Goal: Task Accomplishment & Management: Manage account settings

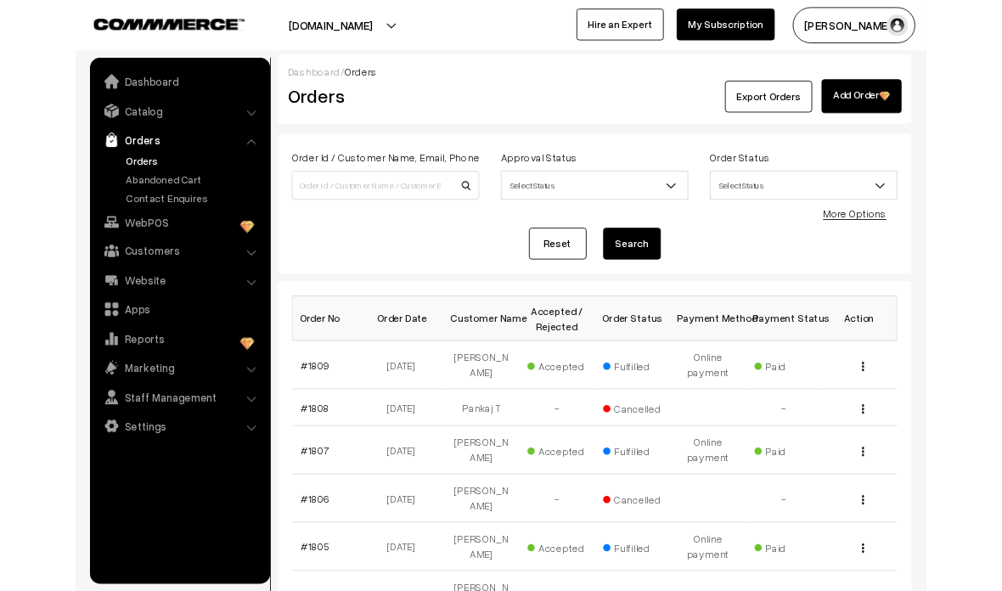
scroll to position [105, 0]
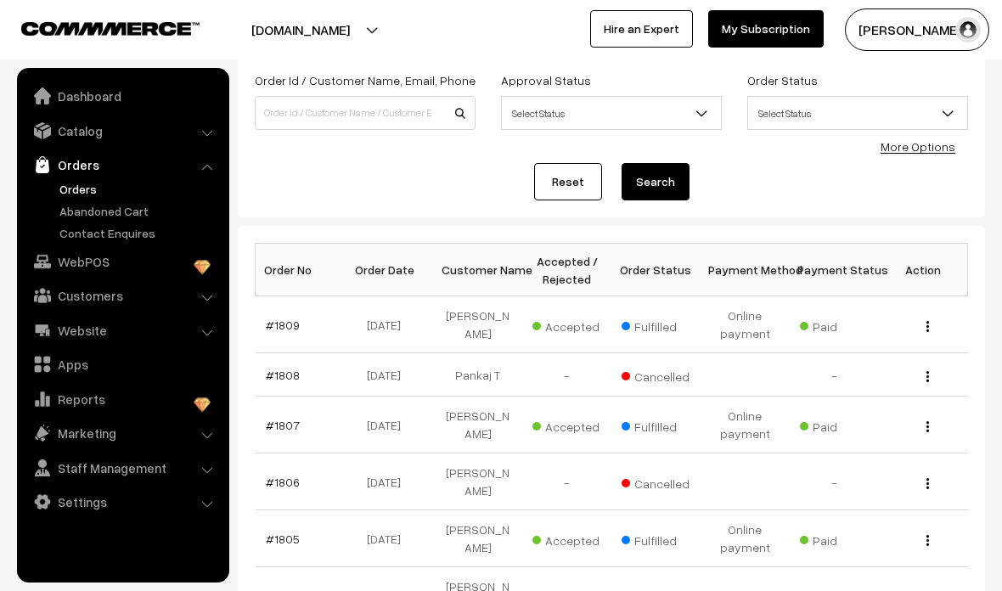
click at [211, 141] on link "Catalog" at bounding box center [122, 131] width 202 height 31
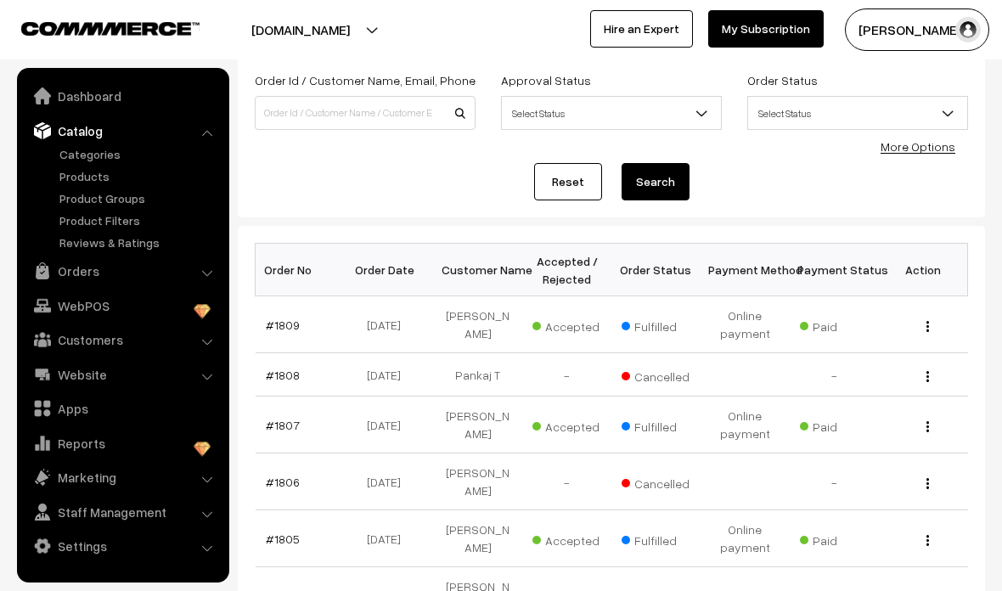
click at [77, 179] on link "Products" at bounding box center [139, 176] width 168 height 18
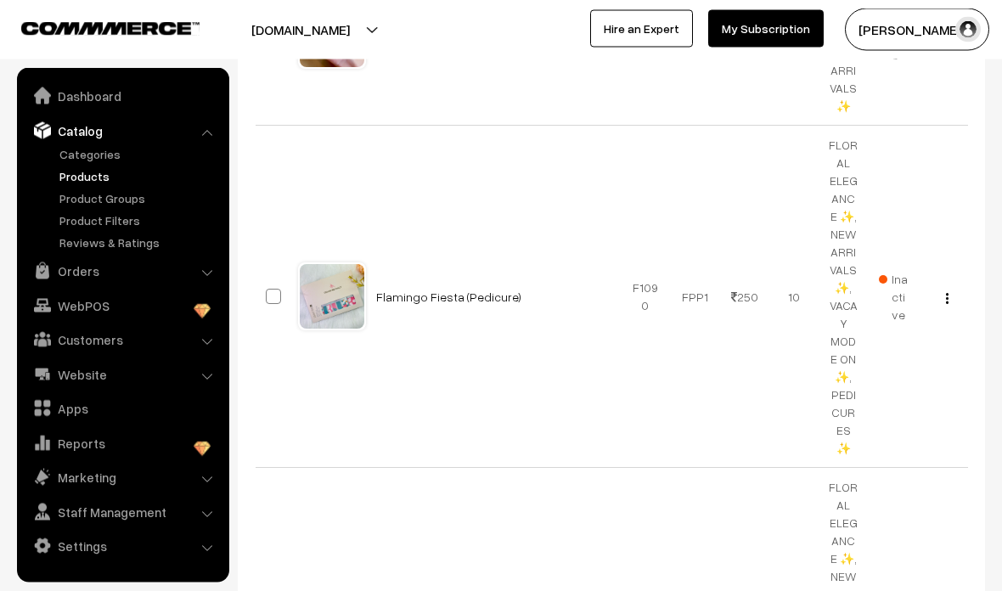
scroll to position [780, 0]
click at [475, 293] on link "Flamingo Fiesta (Pedicure)" at bounding box center [448, 300] width 145 height 14
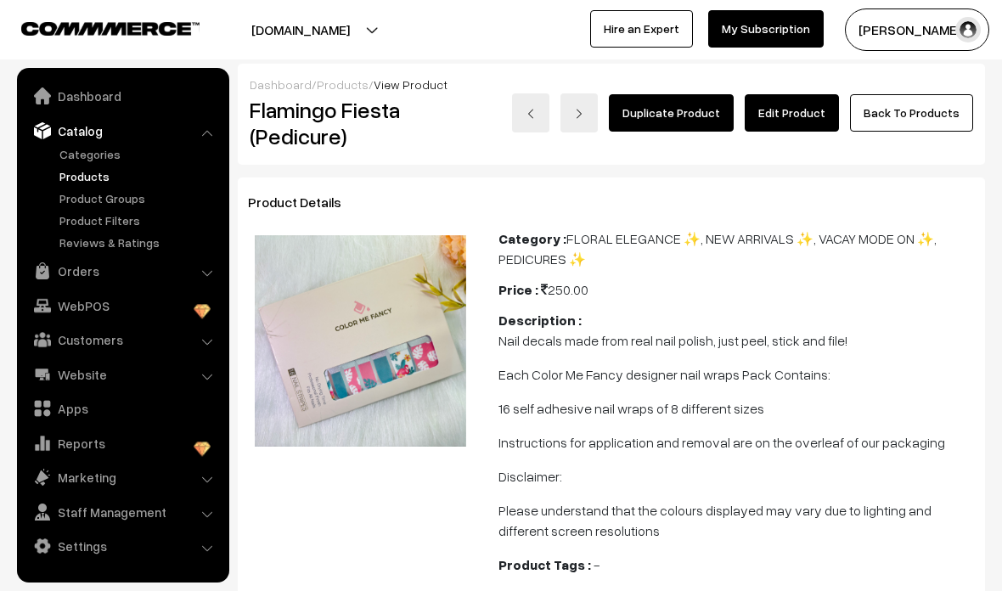
click at [807, 127] on link "Edit Product" at bounding box center [792, 112] width 94 height 37
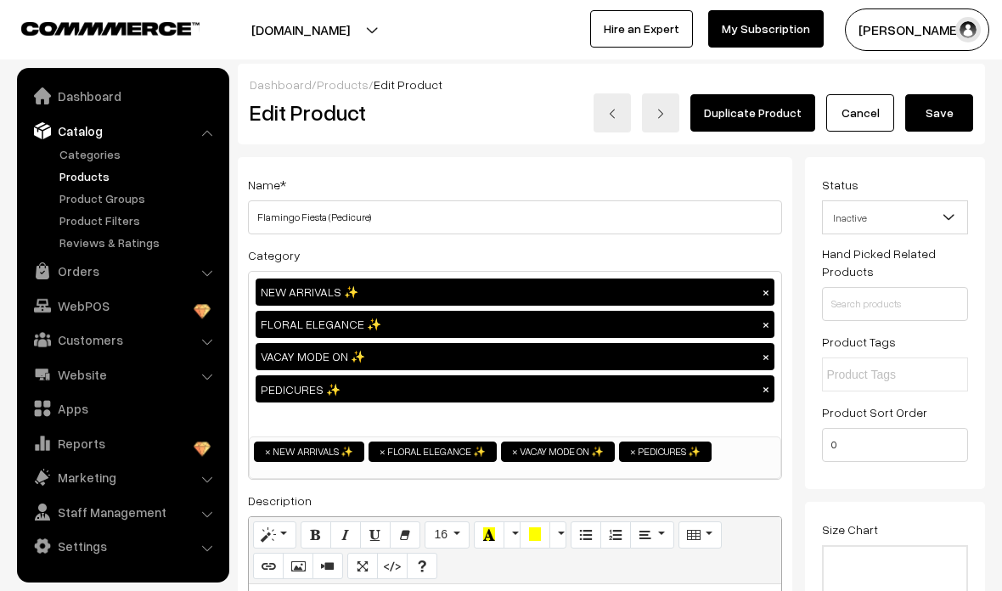
click at [967, 208] on span "Inactive" at bounding box center [895, 218] width 145 height 30
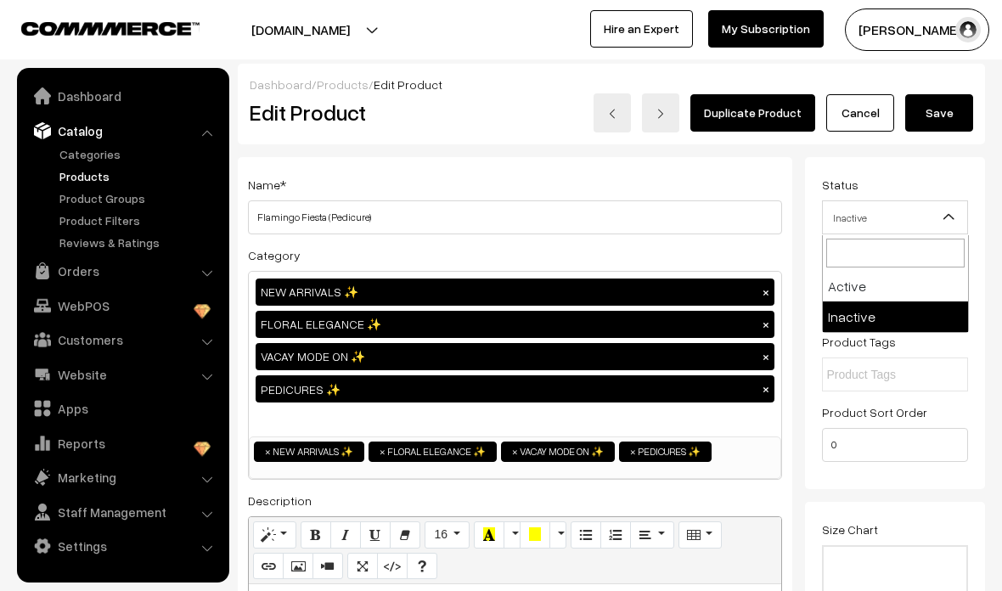
click at [873, 111] on link "Cancel" at bounding box center [860, 112] width 68 height 37
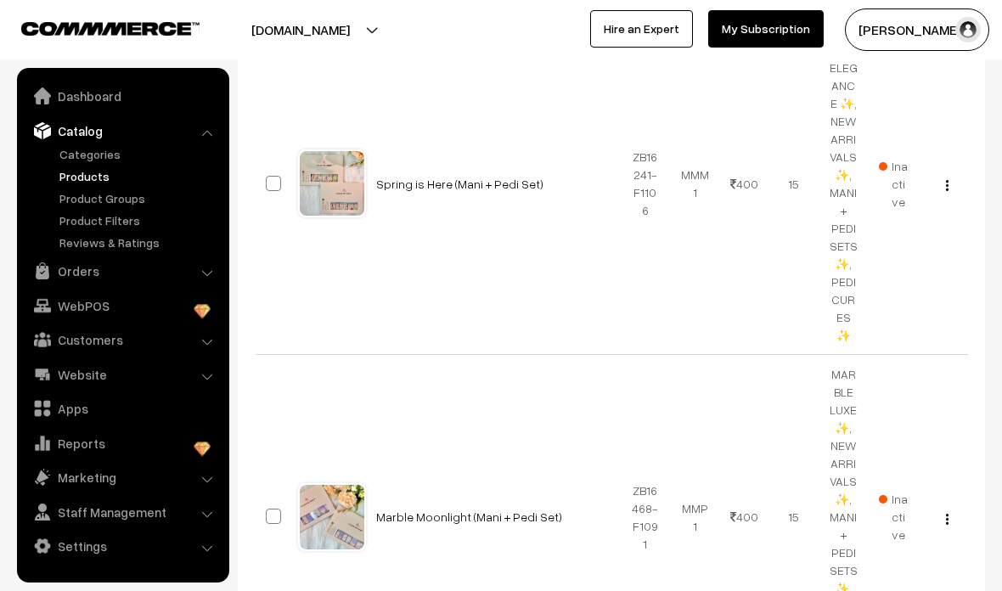
scroll to position [1644, 0]
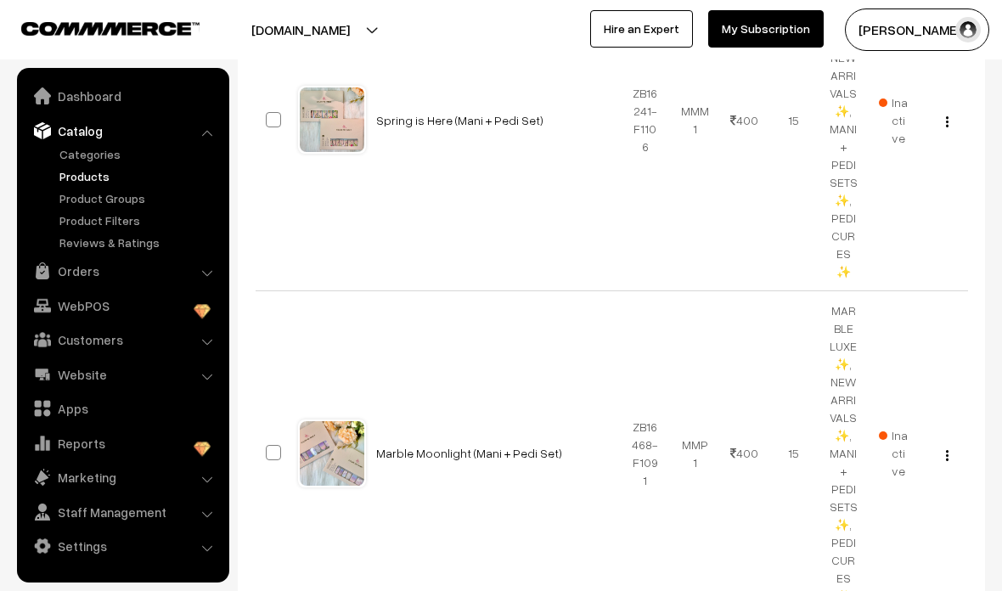
click at [85, 223] on link "Product Filters" at bounding box center [139, 220] width 168 height 18
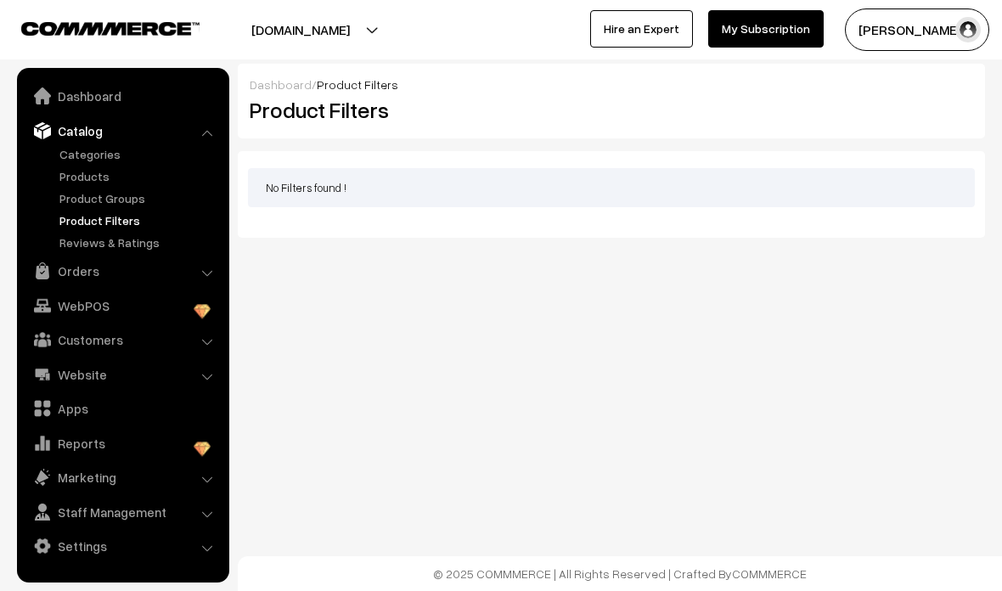
click at [80, 148] on link "Categories" at bounding box center [139, 154] width 168 height 18
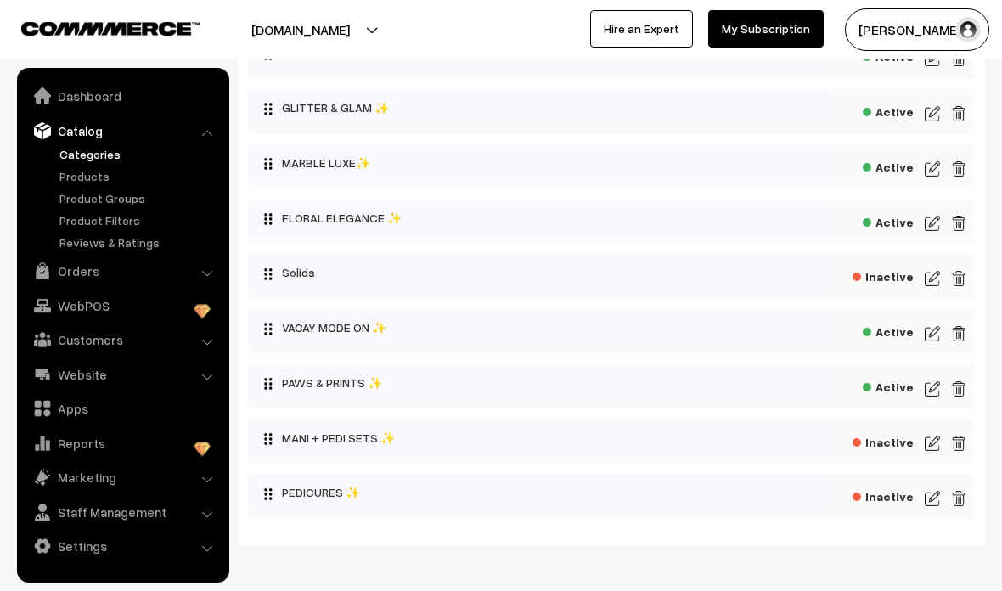
scroll to position [281, 0]
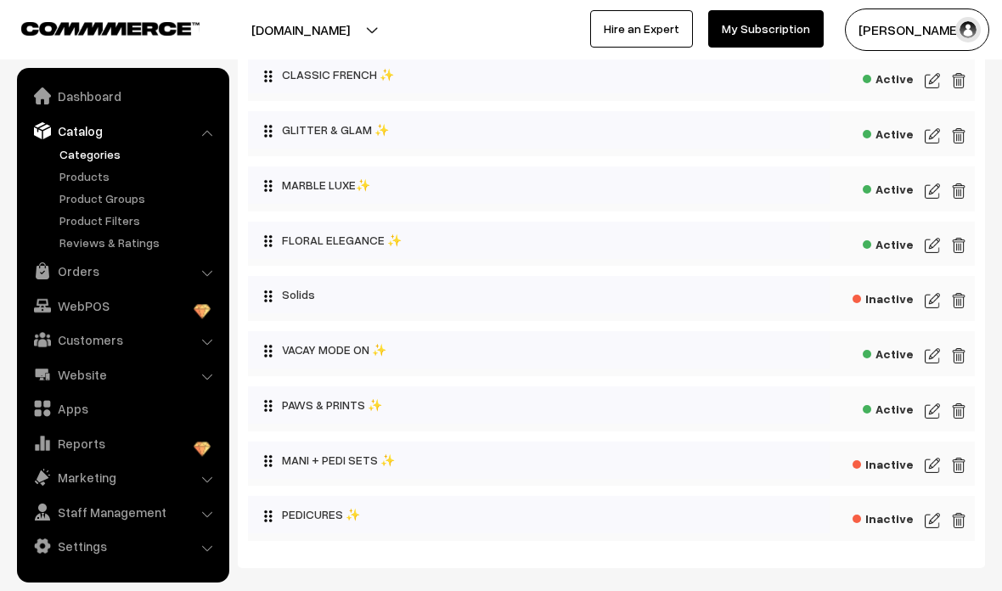
click at [149, 296] on link "WebPOS" at bounding box center [122, 305] width 202 height 31
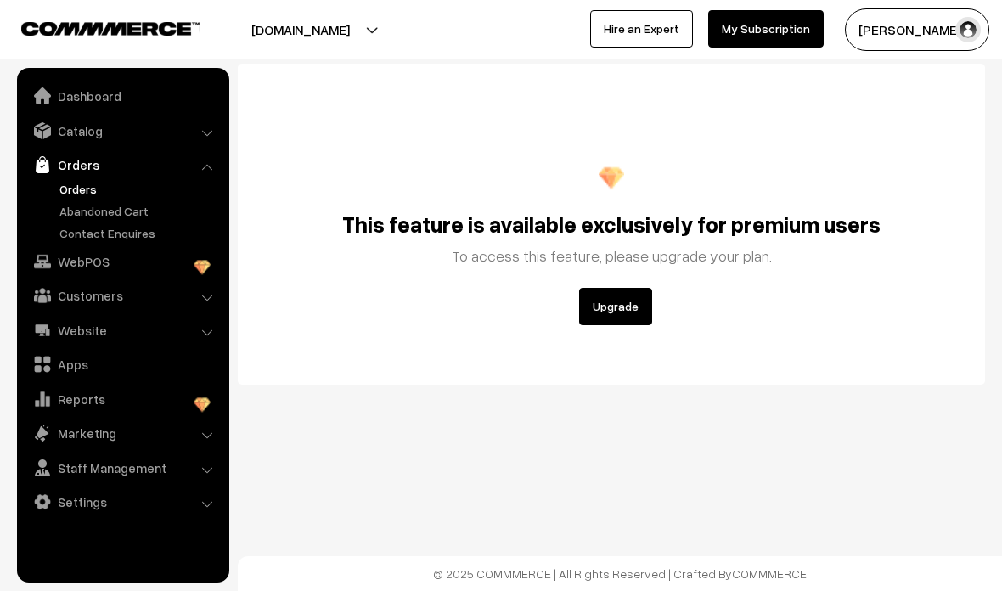
click at [211, 139] on link "Catalog" at bounding box center [122, 131] width 202 height 31
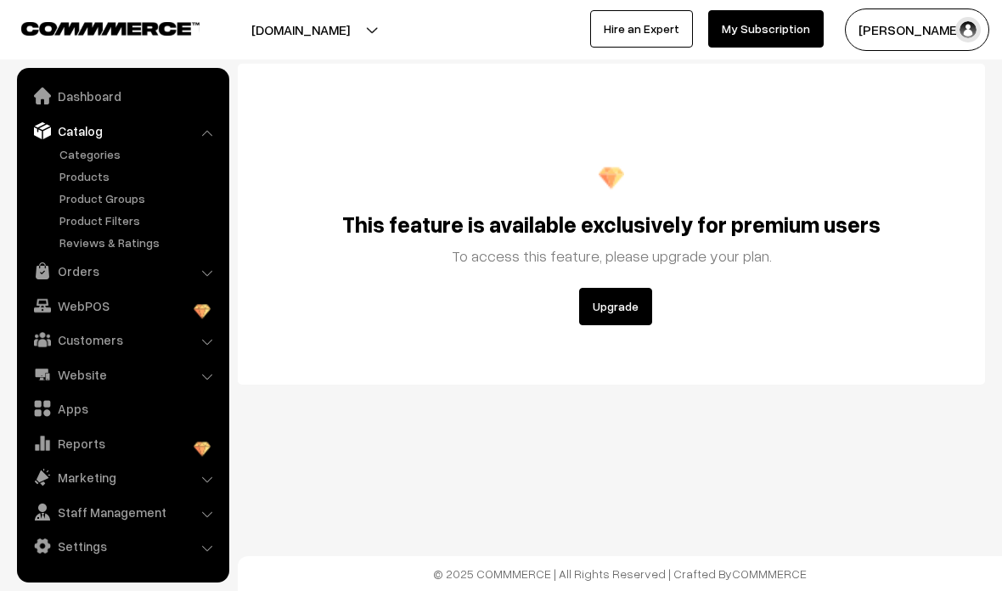
click at [104, 156] on link "Categories" at bounding box center [139, 154] width 168 height 18
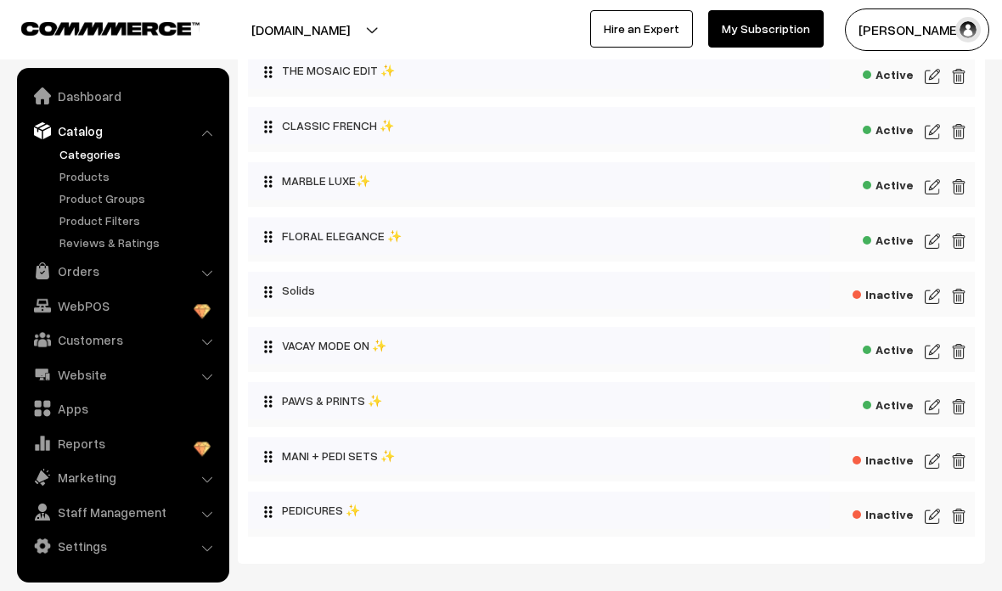
scroll to position [286, 0]
click at [917, 465] on div "Inactive" at bounding box center [611, 459] width 727 height 45
click at [925, 463] on img at bounding box center [932, 460] width 15 height 20
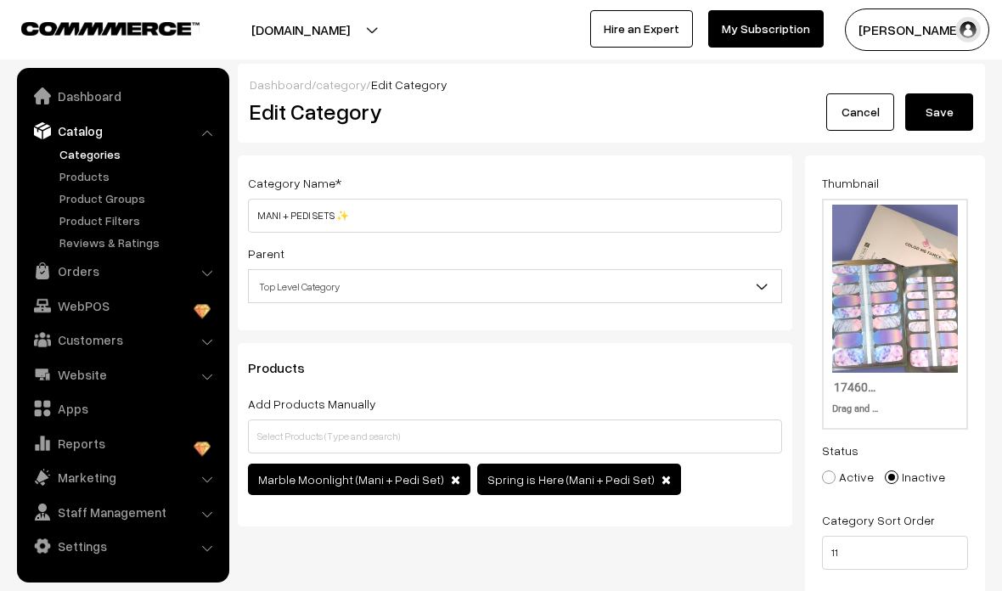
click at [875, 117] on link "Cancel" at bounding box center [860, 111] width 68 height 37
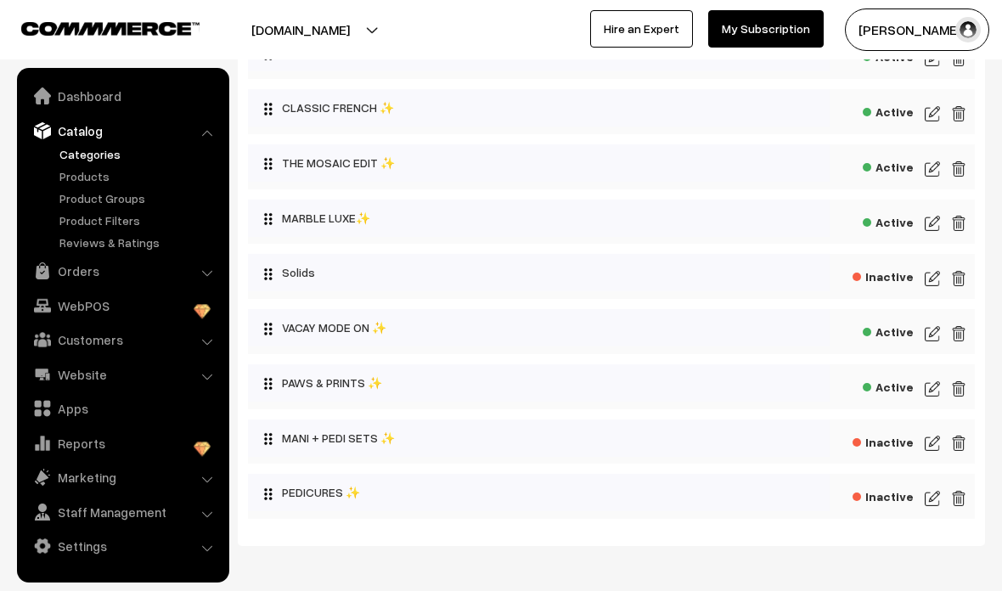
scroll to position [297, 0]
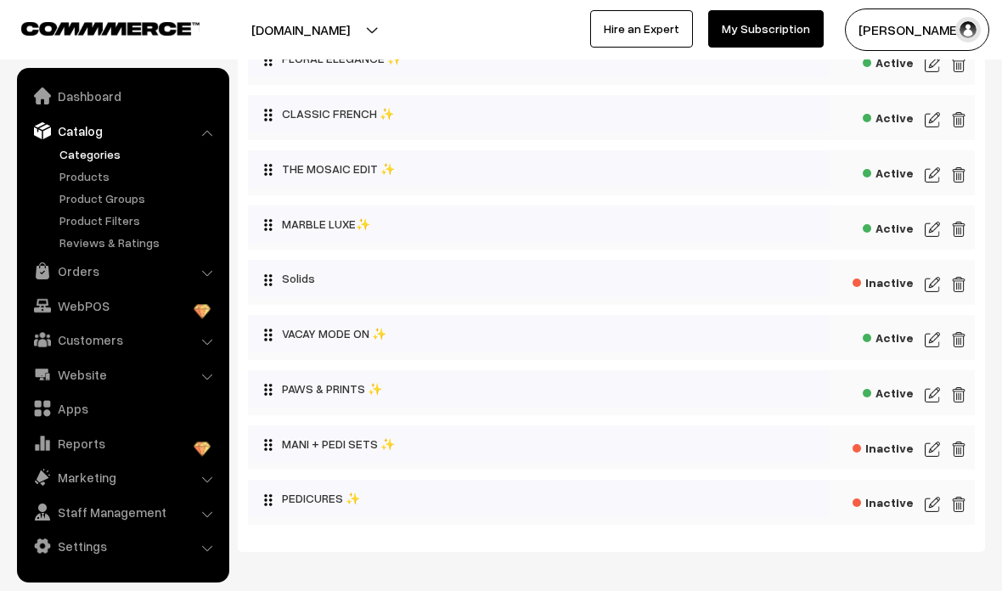
click at [927, 514] on img at bounding box center [932, 504] width 15 height 20
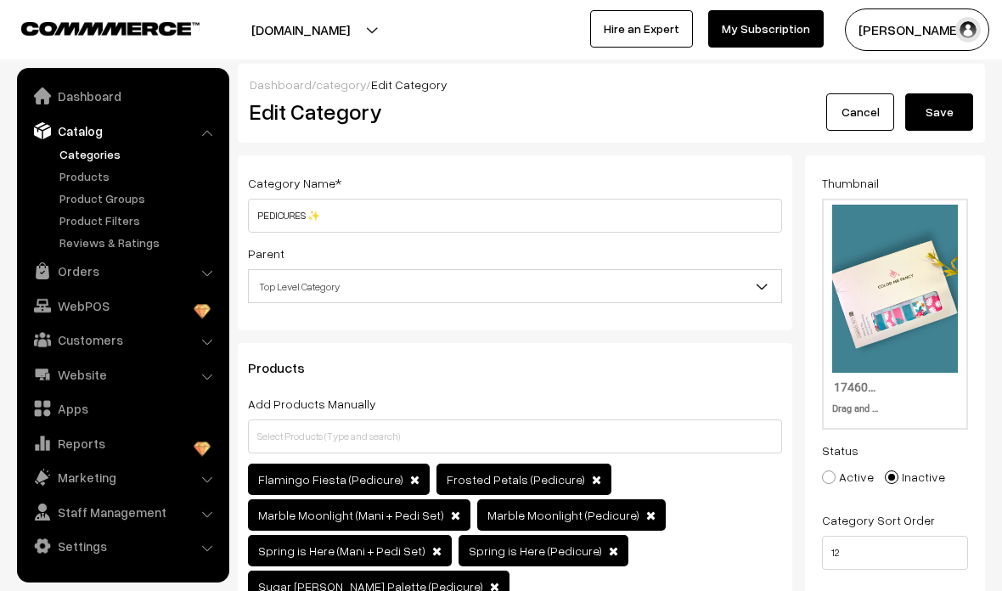
click at [856, 118] on link "Cancel" at bounding box center [860, 111] width 68 height 37
